Goal: Information Seeking & Learning: Learn about a topic

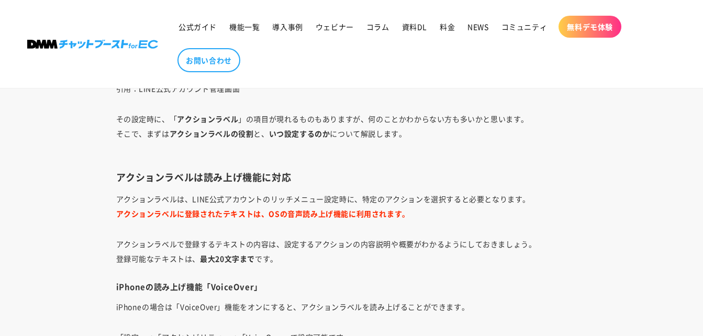
scroll to position [2043, 0]
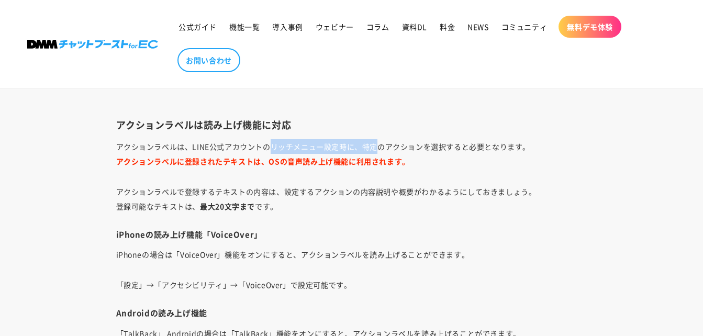
drag, startPoint x: 270, startPoint y: 146, endPoint x: 376, endPoint y: 153, distance: 106.1
click at [375, 153] on p "アクションラベルは、LINE公式アカウントのリッチメニュー設定時に、特定のアクションを選択すると必要となります。 アクションラベルに登録されたテキストは、OS…" at bounding box center [351, 153] width 471 height 29
drag, startPoint x: 376, startPoint y: 153, endPoint x: 352, endPoint y: 172, distance: 30.6
click at [365, 169] on p "アクションラベルは、LINE公式アカウントのリッチメニュー設定時に、特定のアクションを選択すると必要となります。 アクションラベルに登録されたテキストは、OS…" at bounding box center [351, 153] width 471 height 29
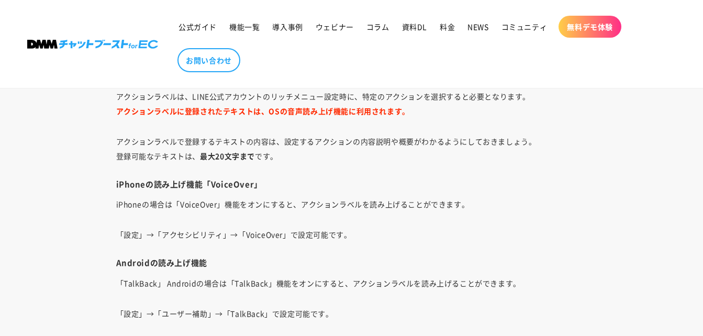
scroll to position [2095, 0]
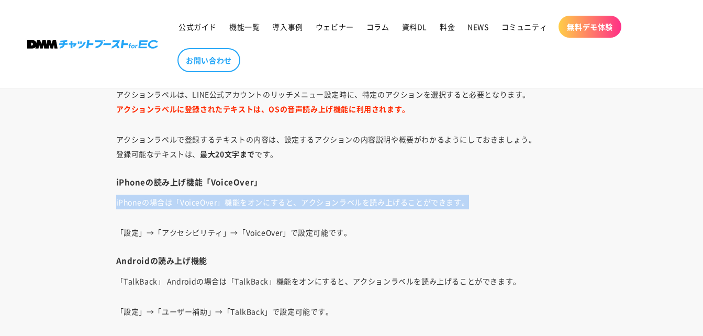
drag, startPoint x: 282, startPoint y: 185, endPoint x: 537, endPoint y: 203, distance: 255.1
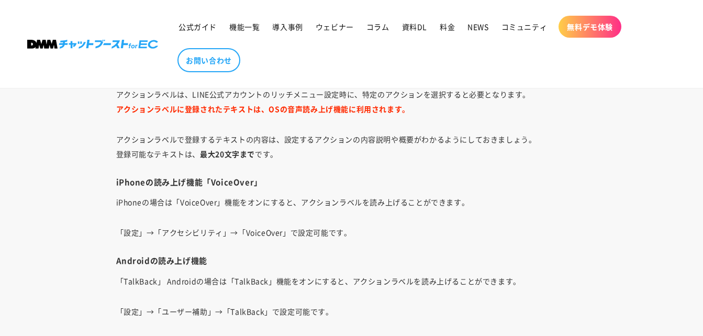
drag, startPoint x: 537, startPoint y: 203, endPoint x: 489, endPoint y: 219, distance: 50.5
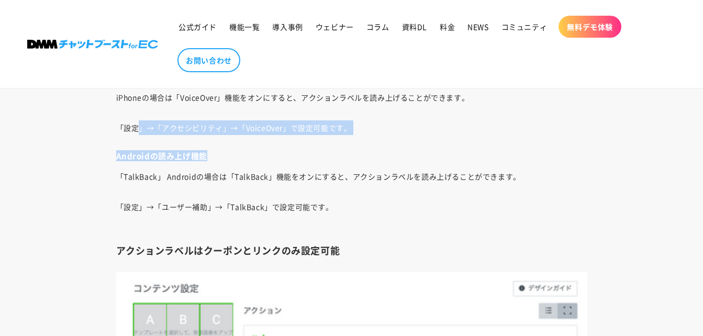
drag, startPoint x: 180, startPoint y: 132, endPoint x: 423, endPoint y: 144, distance: 243.3
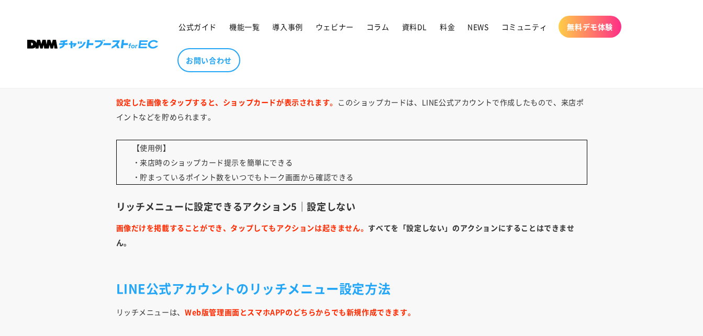
scroll to position [3981, 0]
